Goal: Check status: Check status

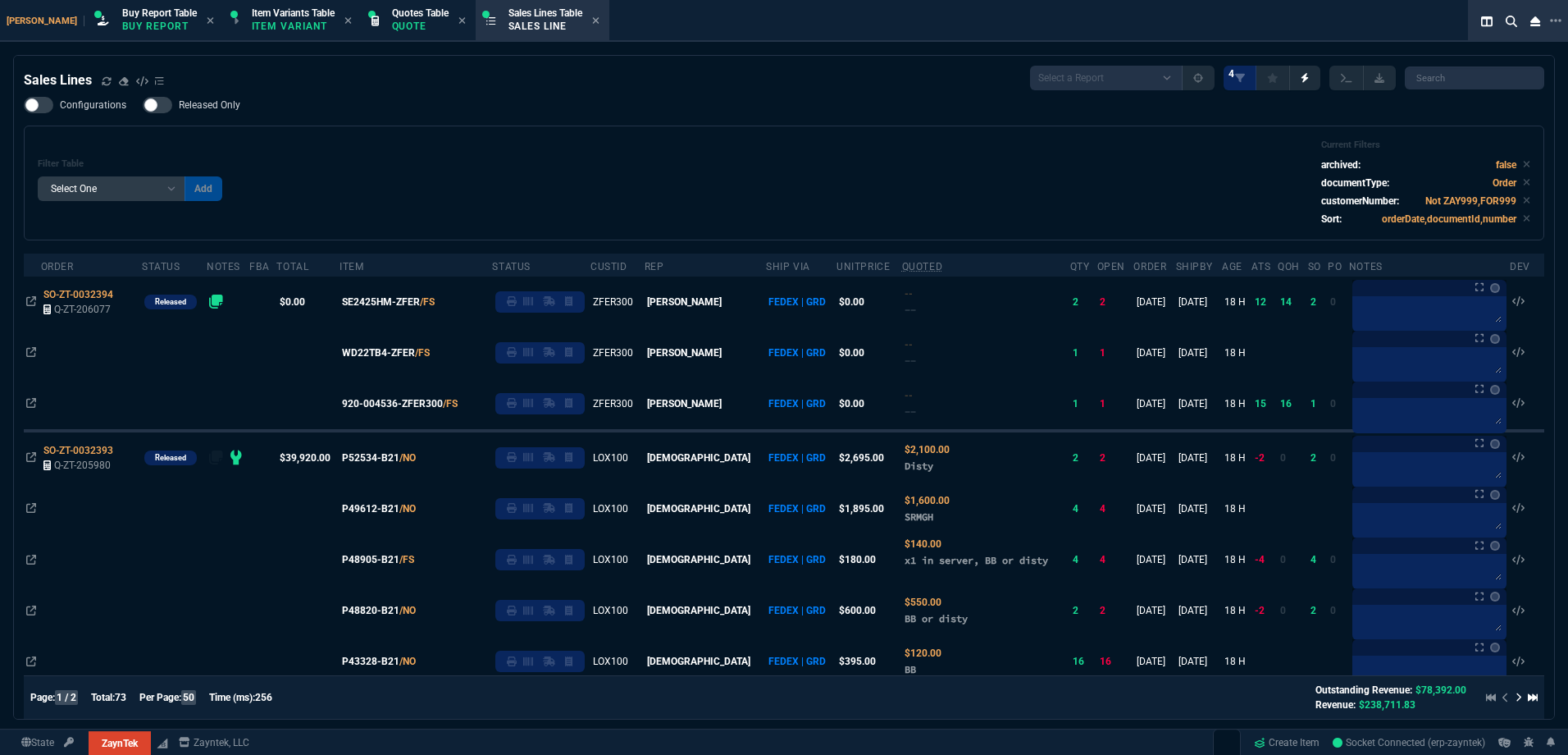
select select "1: BROV"
select select
click at [103, 79] on icon at bounding box center [107, 81] width 10 height 10
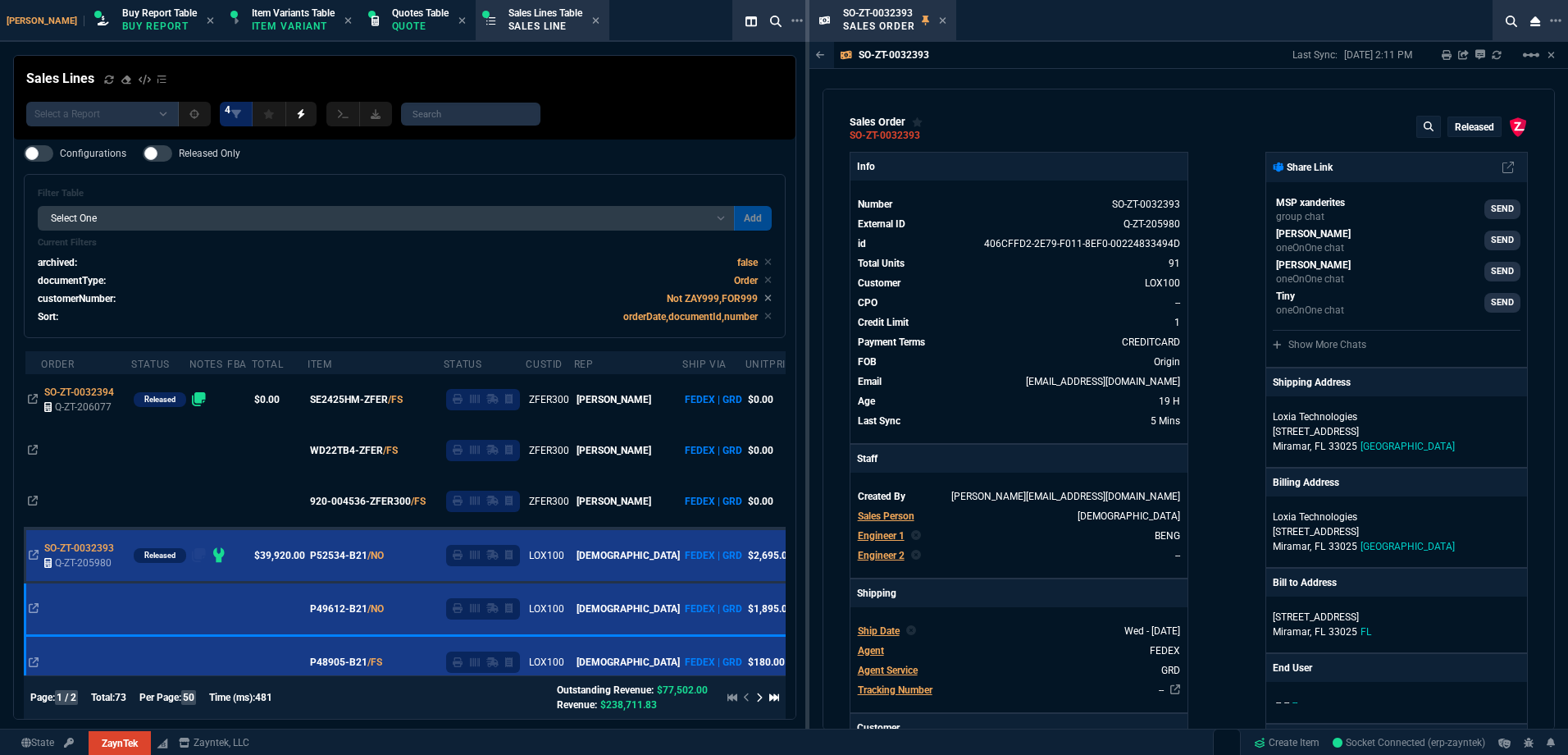
drag, startPoint x: 927, startPoint y: 138, endPoint x: 404, endPoint y: 306, distance: 549.3
click at [927, 138] on icon at bounding box center [931, 135] width 9 height 10
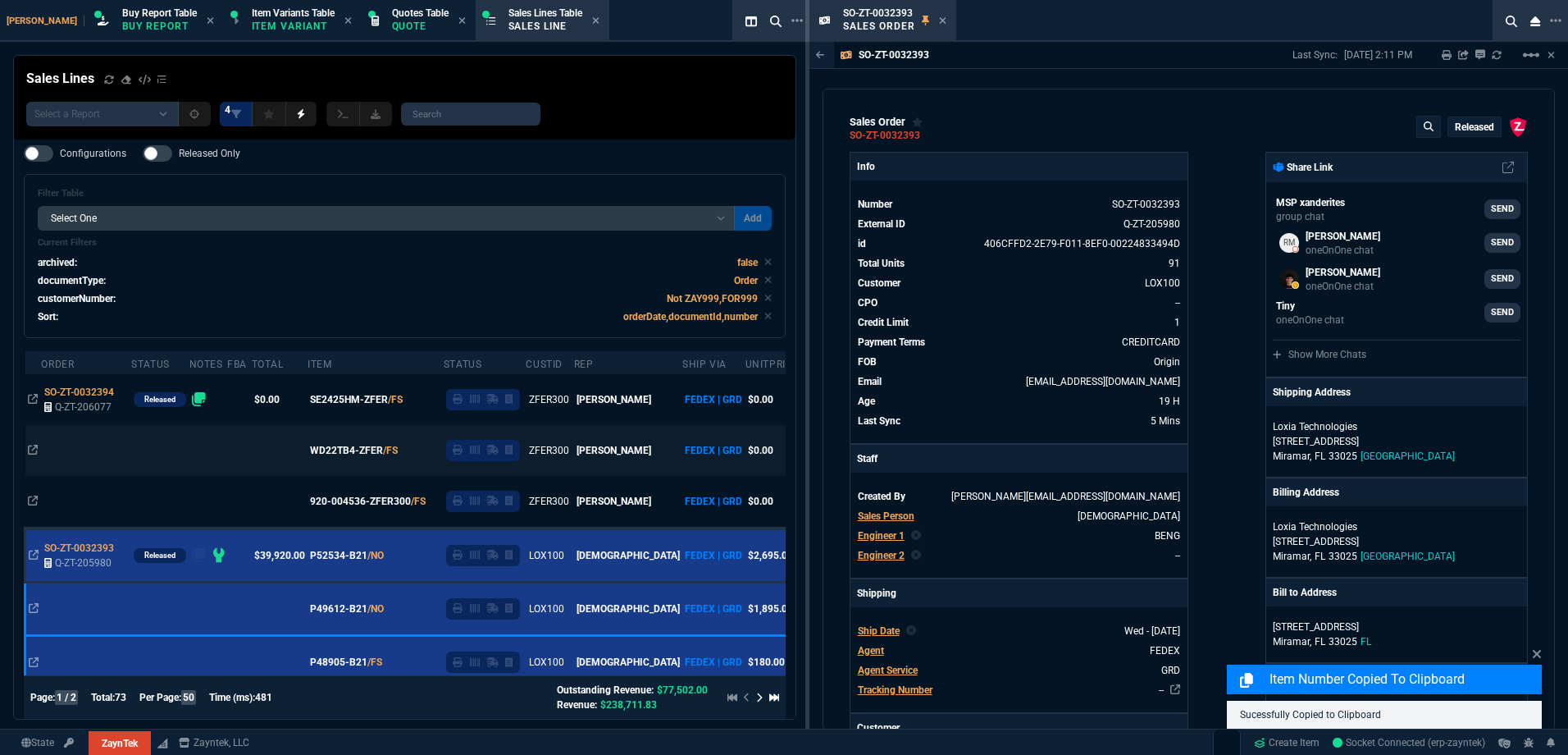
drag, startPoint x: 941, startPoint y: 23, endPoint x: 607, endPoint y: 363, distance: 476.6
click at [941, 23] on icon at bounding box center [942, 20] width 6 height 6
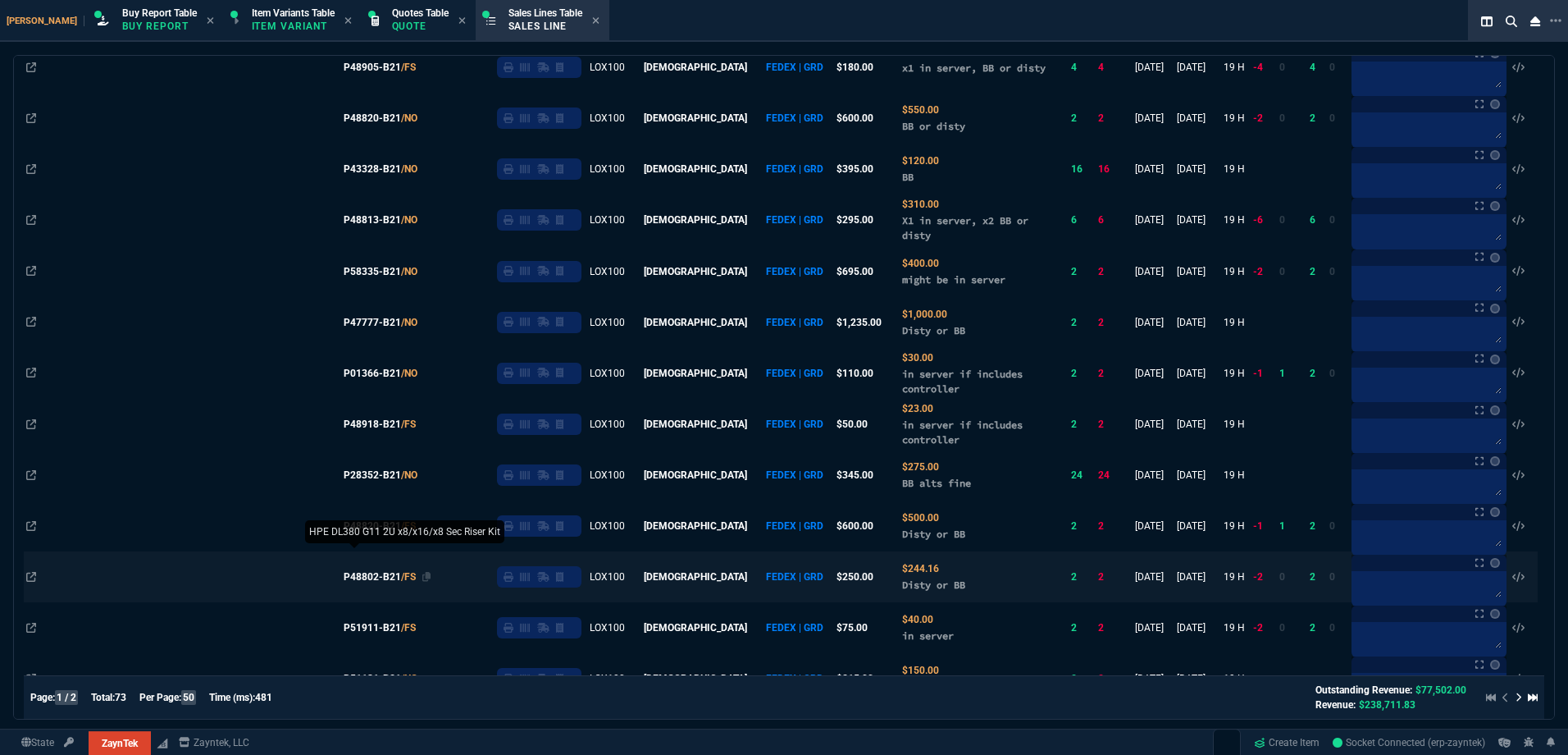
scroll to position [328, 0]
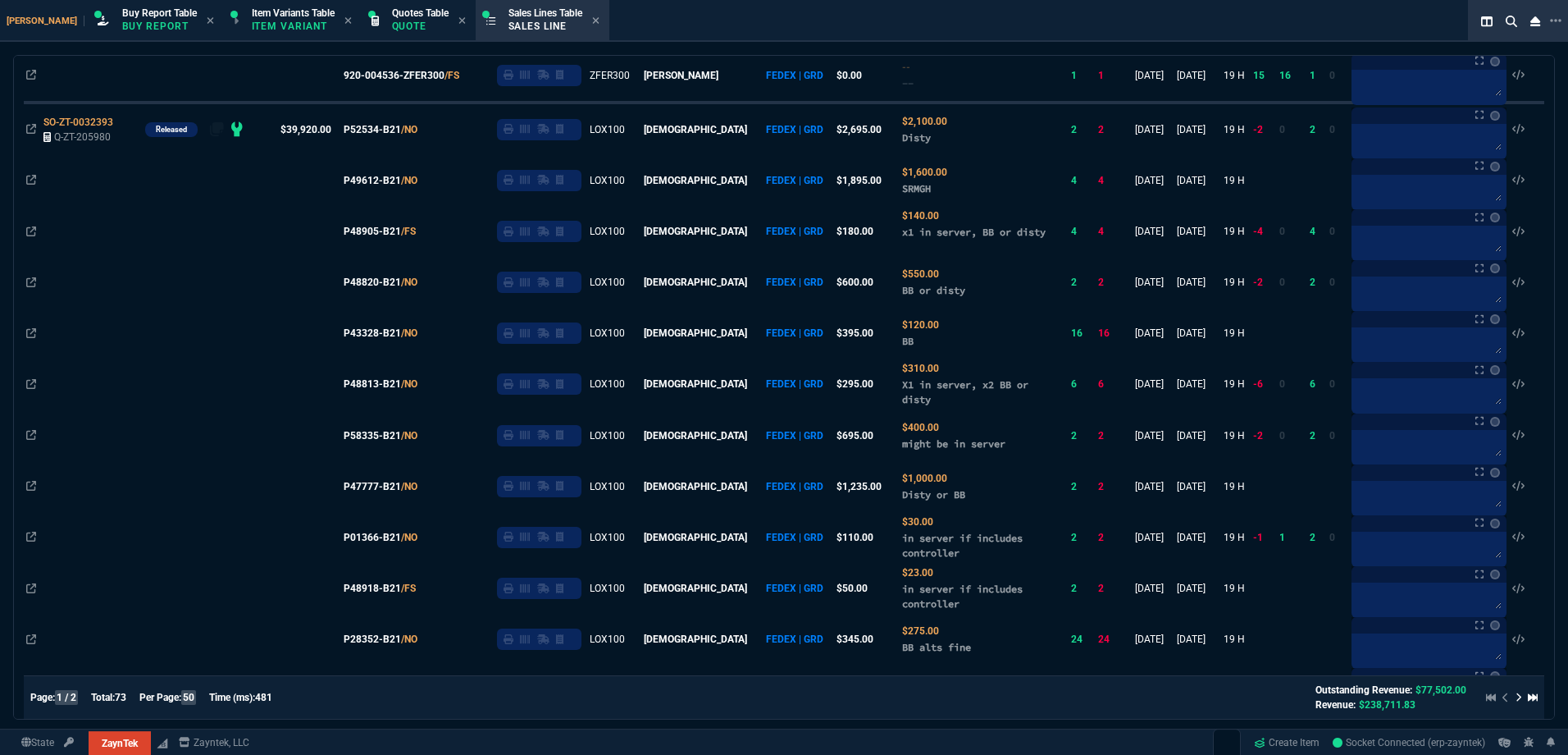
click at [77, 120] on span "SO-ZT-0032393" at bounding box center [78, 122] width 70 height 11
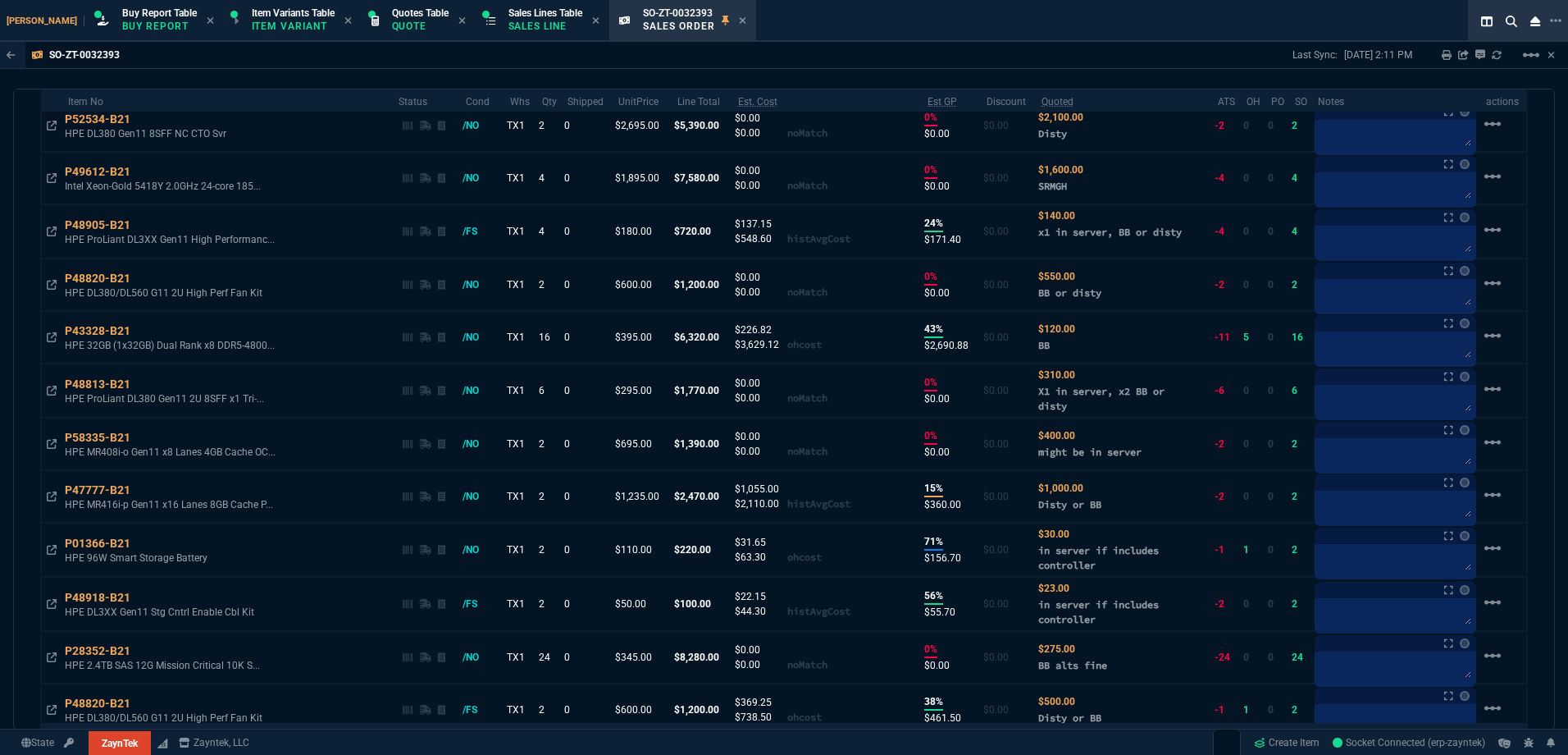
scroll to position [985, 0]
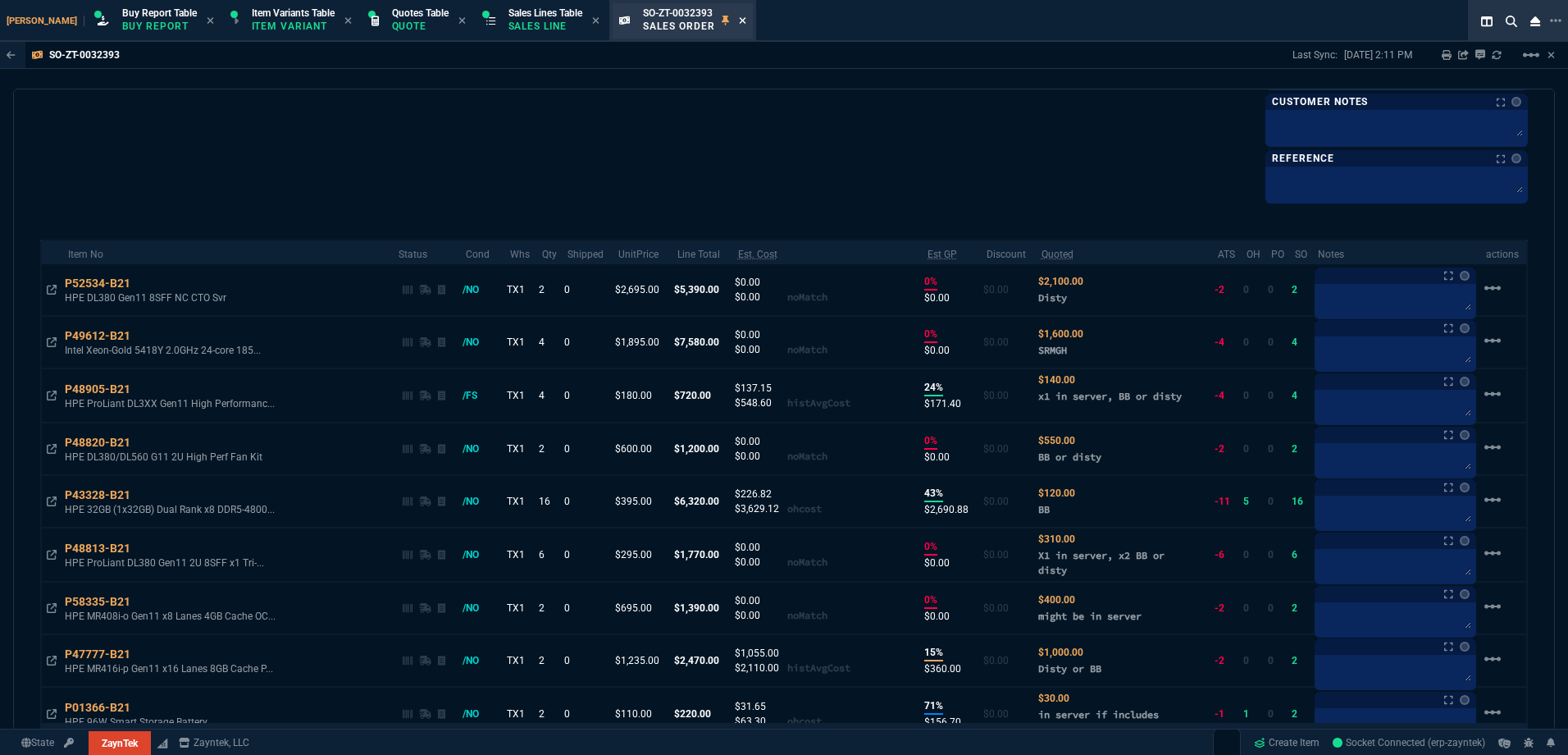
click at [739, 22] on icon at bounding box center [742, 20] width 6 height 6
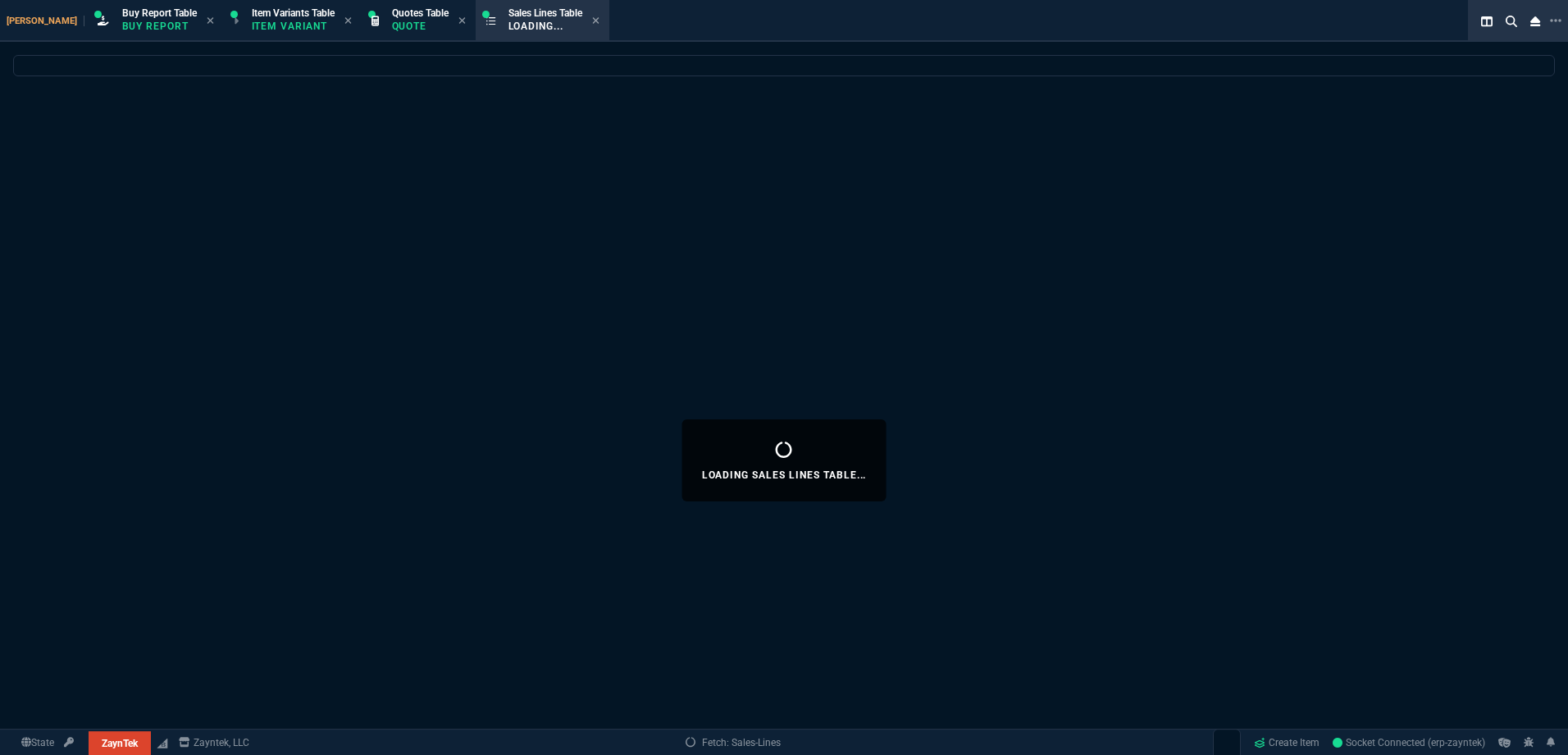
select select
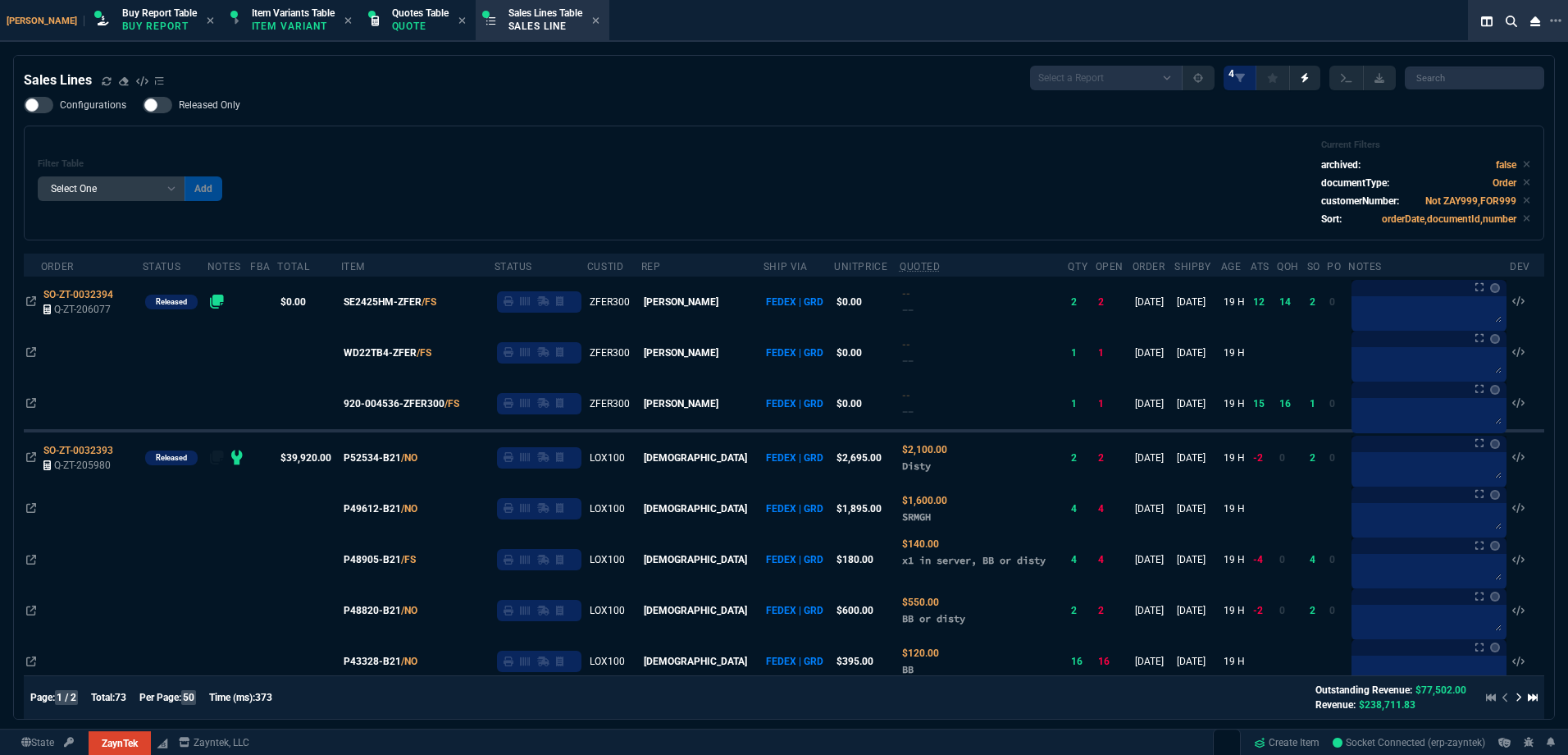
click at [529, 156] on div "Filter Table Select One Add Filter () Age () ATS () Cond (itemVariantCode) Cust…" at bounding box center [784, 183] width 1493 height 87
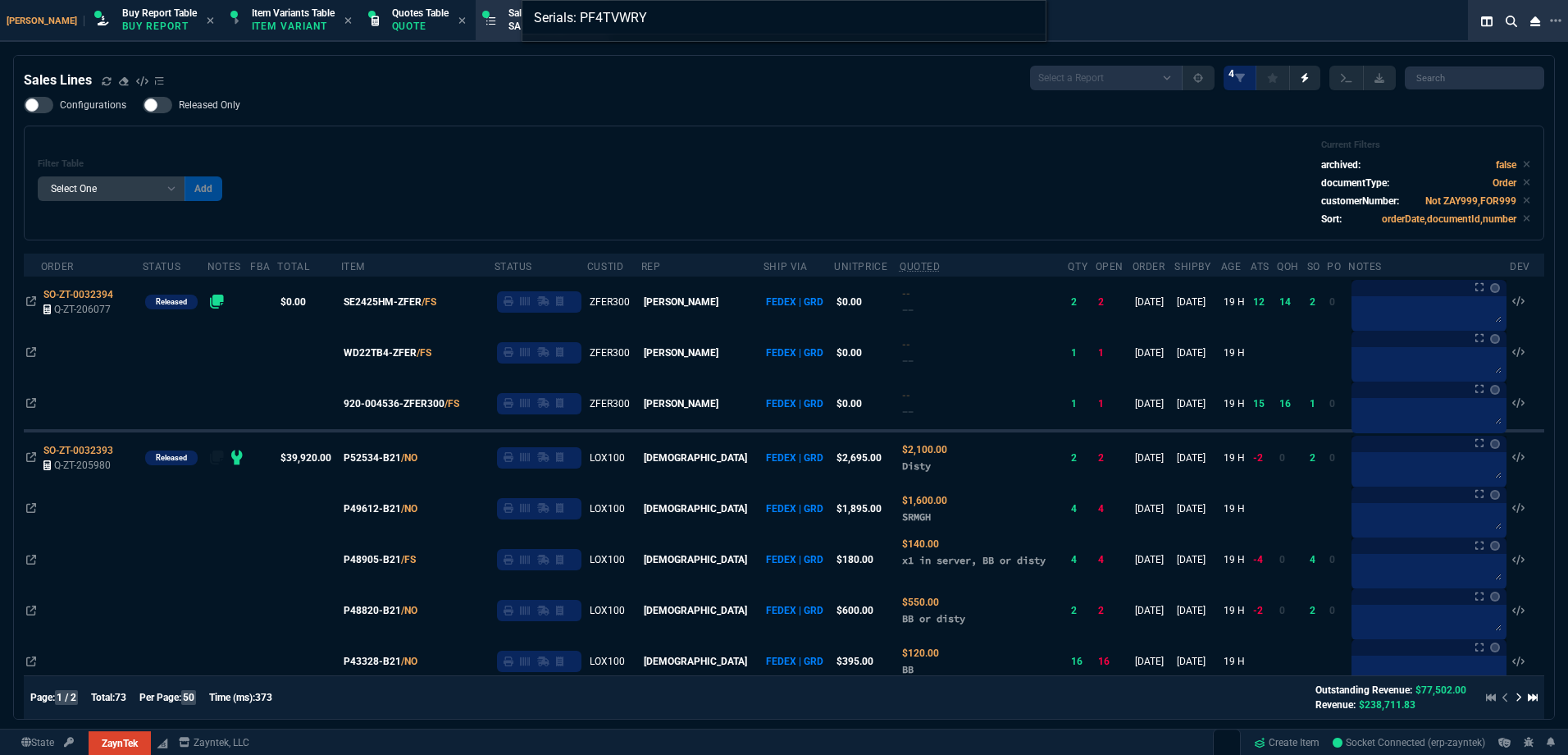
type input "Serials: PF4TVWRY"
click at [529, 156] on div "Serials: PF4TVWRY" at bounding box center [784, 377] width 1568 height 755
